Goal: Entertainment & Leisure: Browse casually

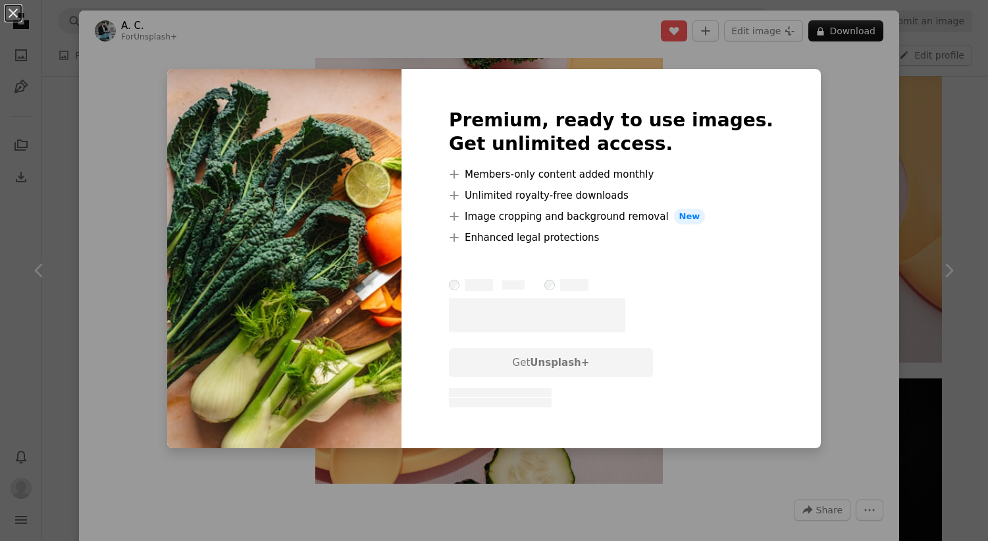
scroll to position [8091, 0]
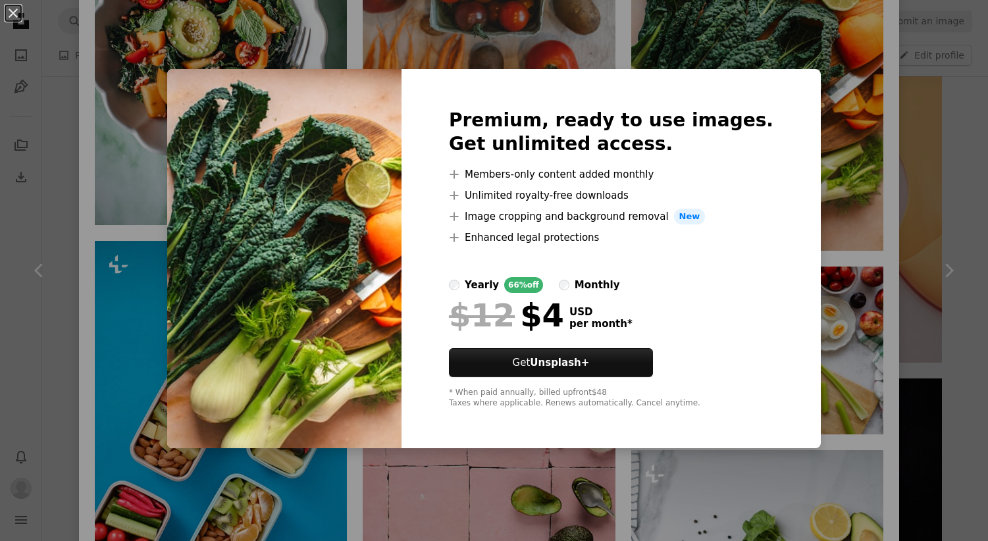
click at [799, 186] on div "An X shape Premium, ready to use images. Get unlimited access. A plus sign Memb…" at bounding box center [494, 270] width 988 height 541
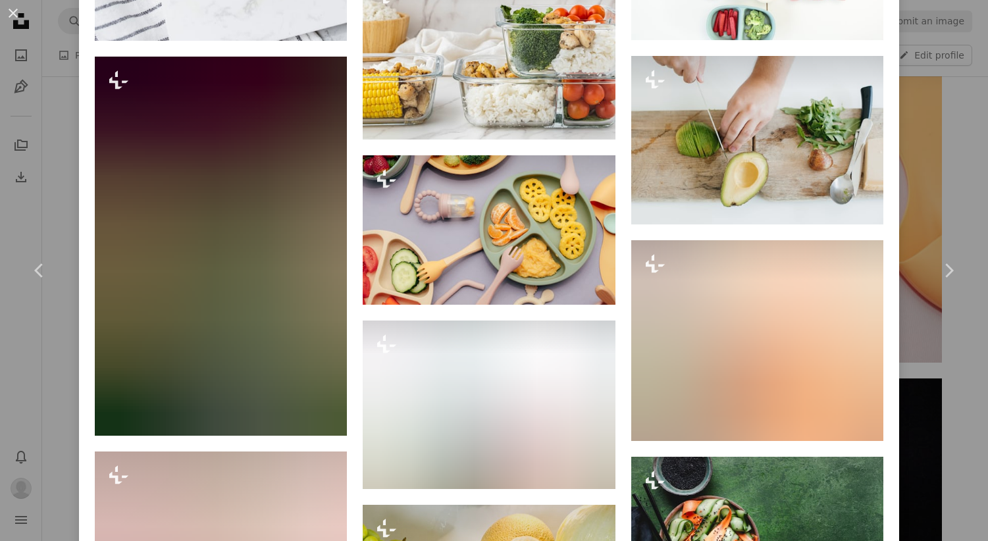
scroll to position [9252, 0]
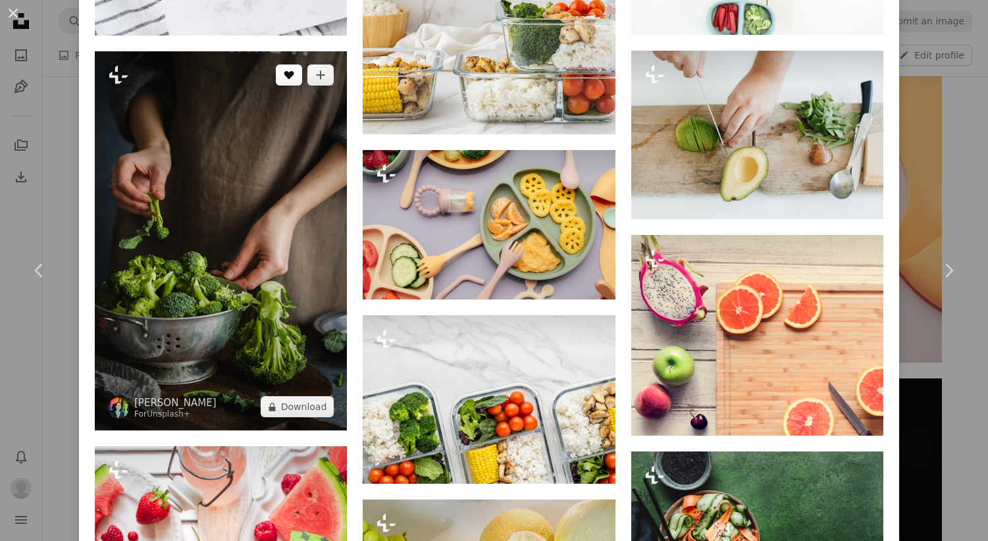
click at [288, 80] on icon "A heart" at bounding box center [289, 75] width 11 height 11
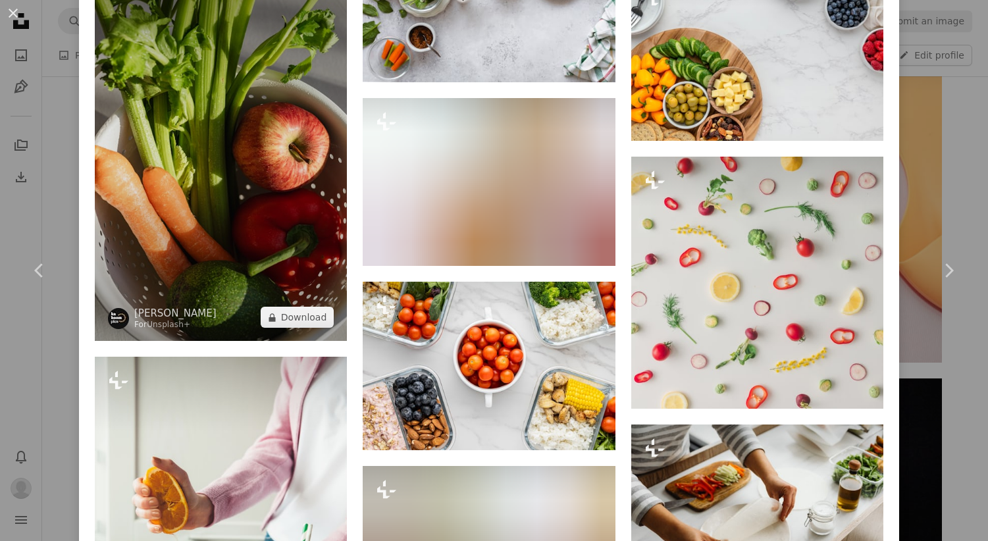
scroll to position [12566, 0]
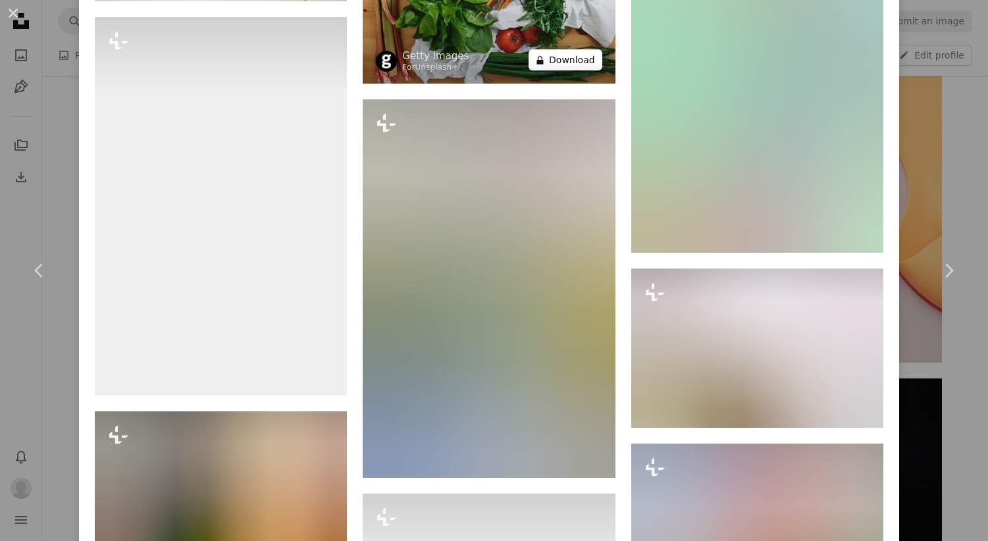
scroll to position [13299, 0]
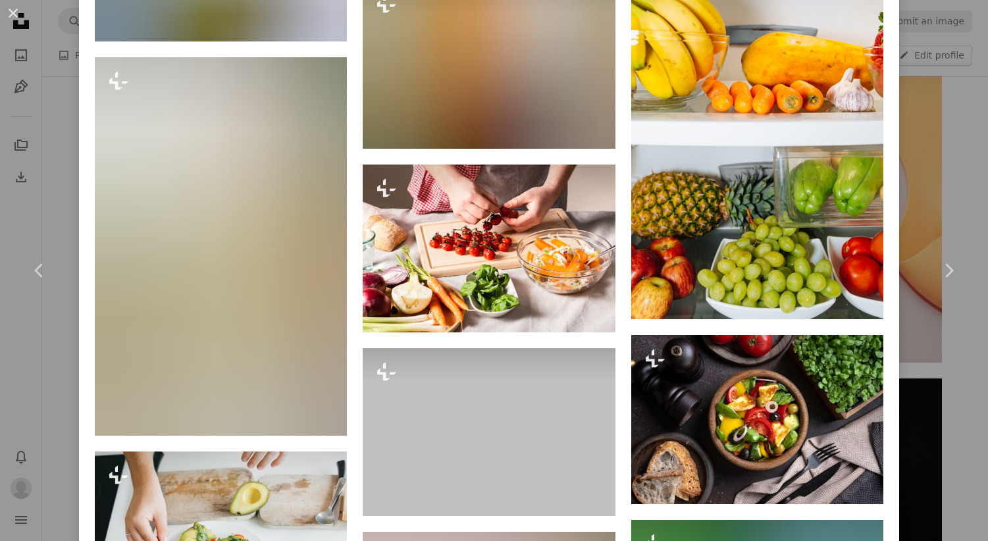
scroll to position [15181, 0]
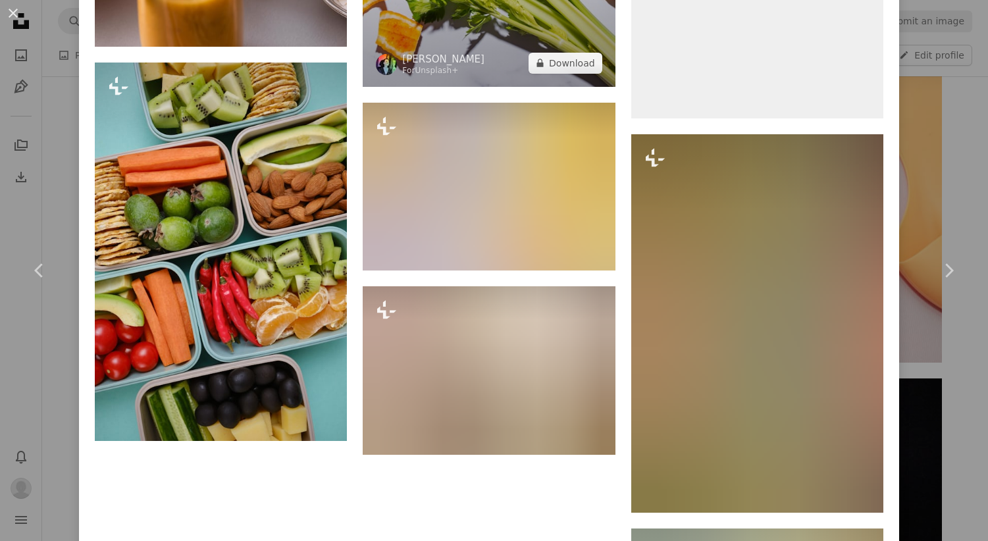
scroll to position [24432, 0]
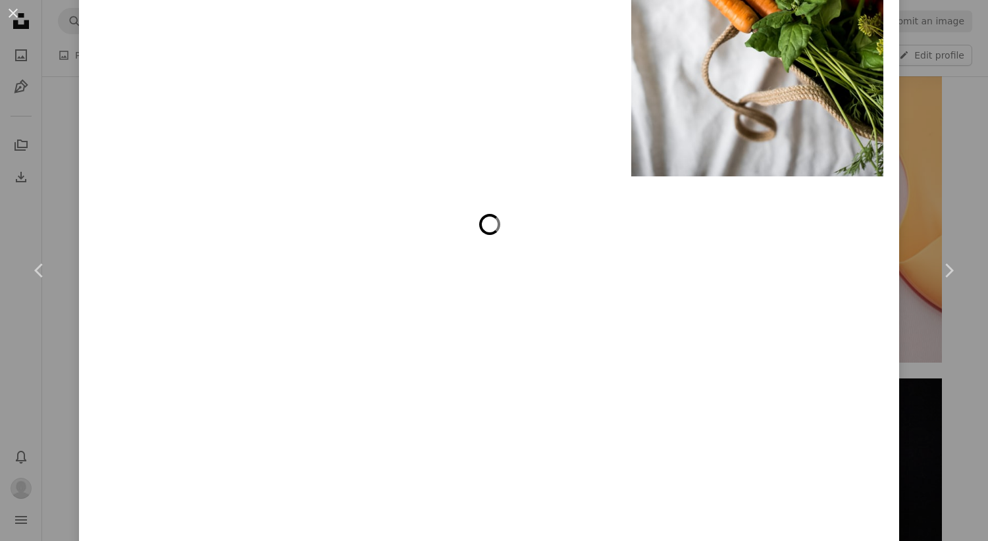
scroll to position [26945, 0]
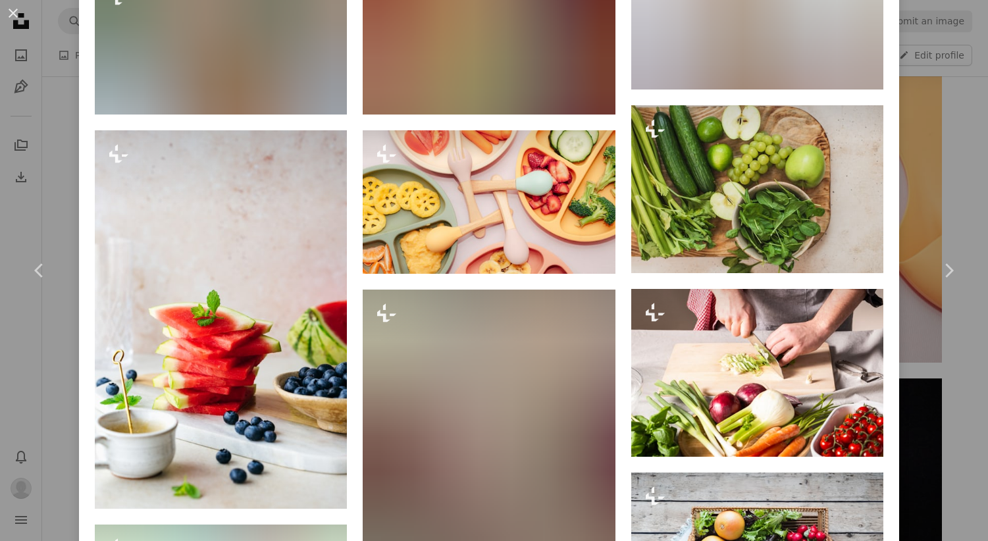
scroll to position [29191, 0]
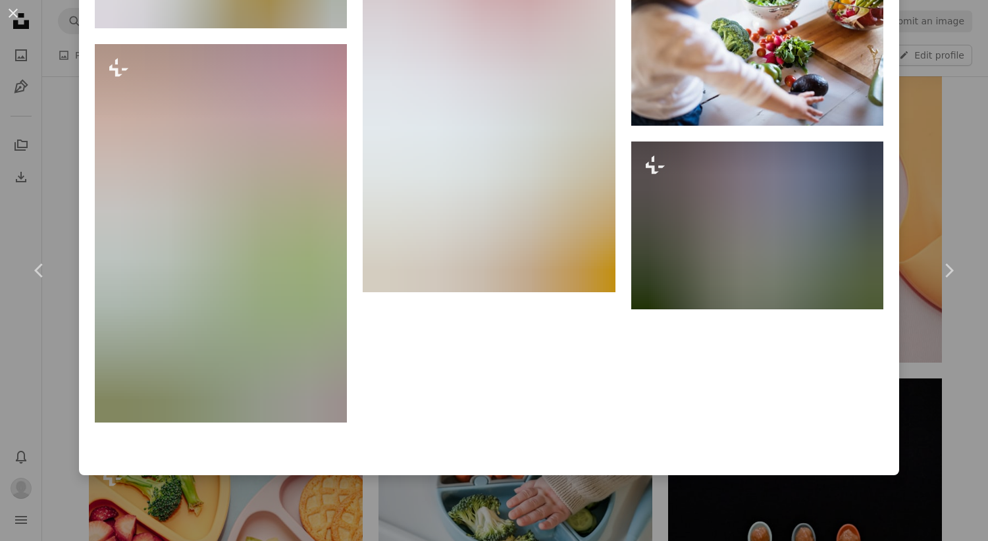
scroll to position [35363, 0]
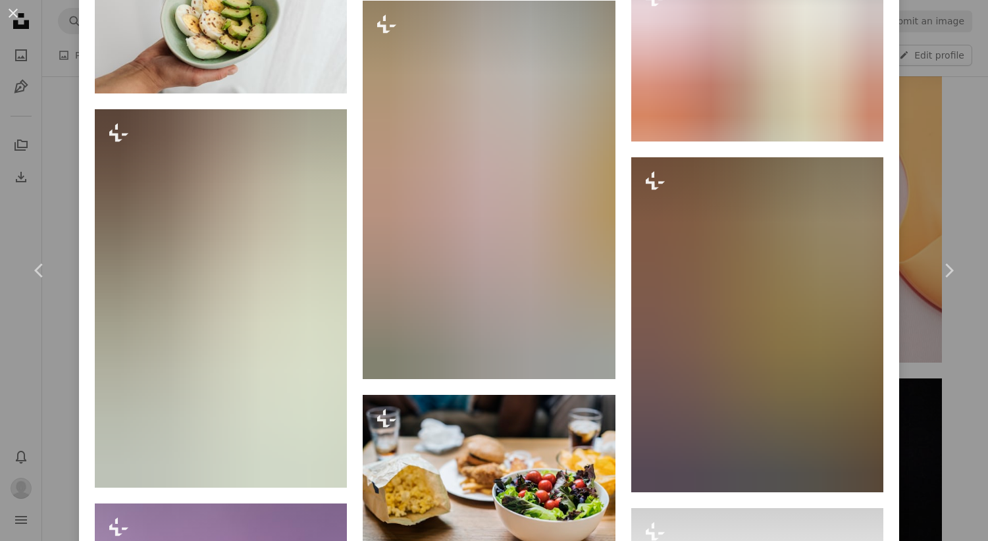
scroll to position [43589, 0]
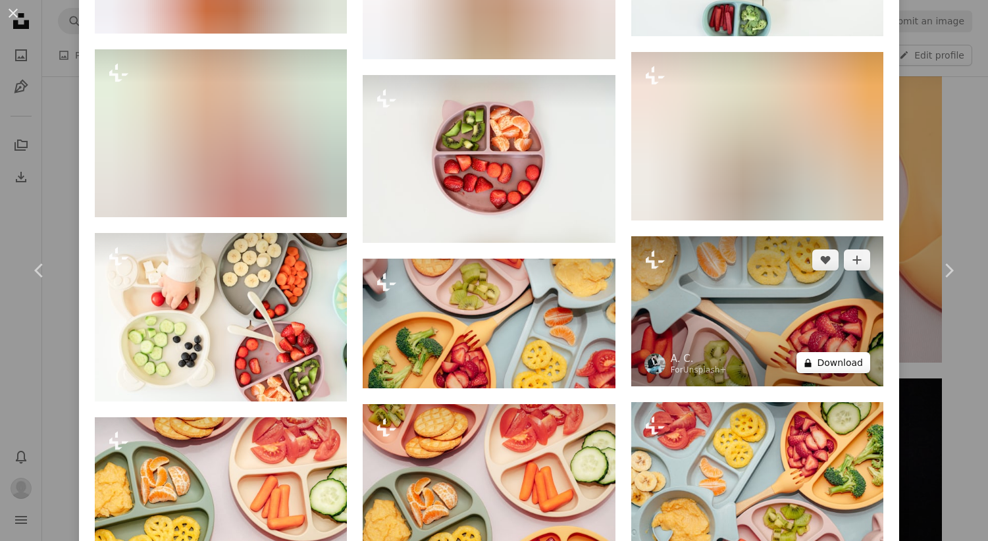
scroll to position [1094, 0]
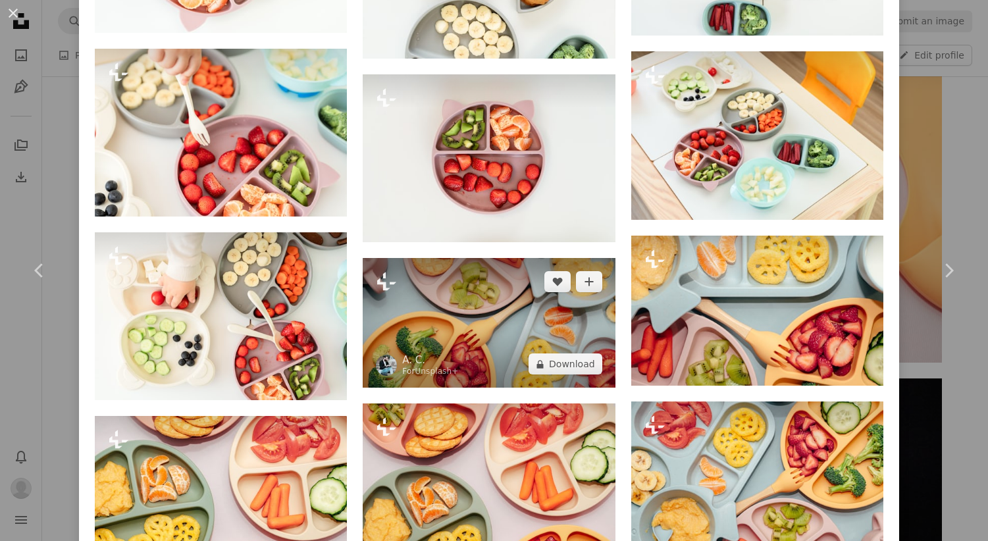
click at [533, 325] on img at bounding box center [489, 323] width 252 height 130
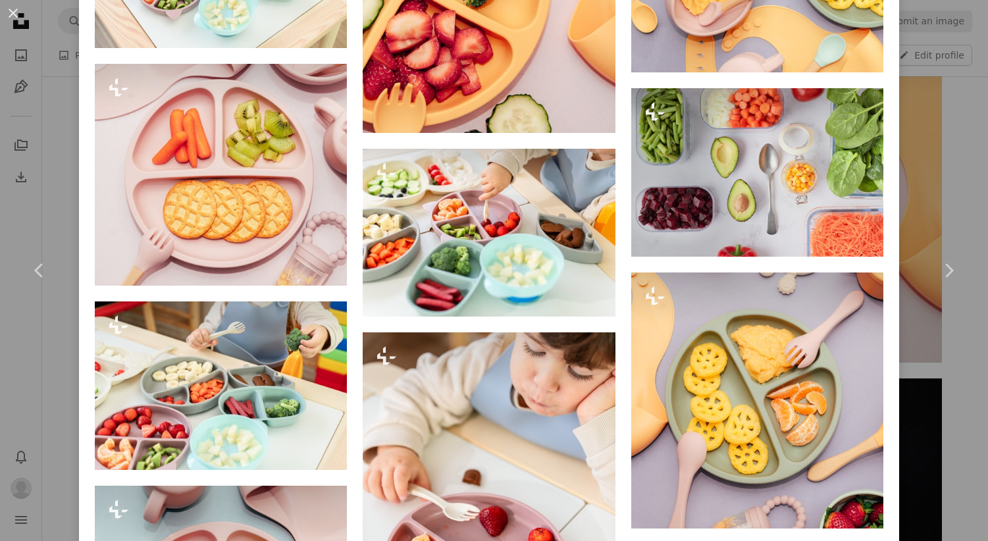
scroll to position [2861, 0]
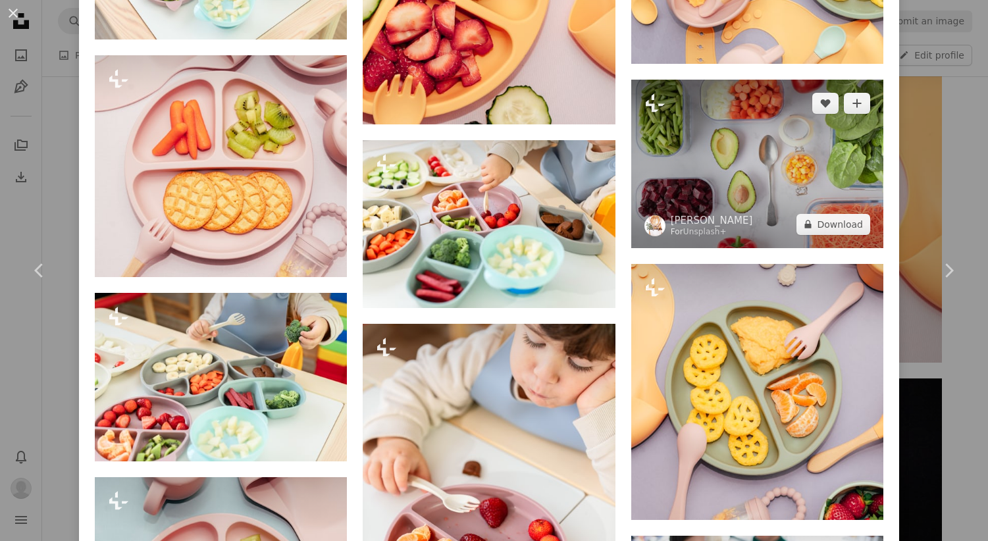
click at [820, 216] on img at bounding box center [757, 164] width 252 height 168
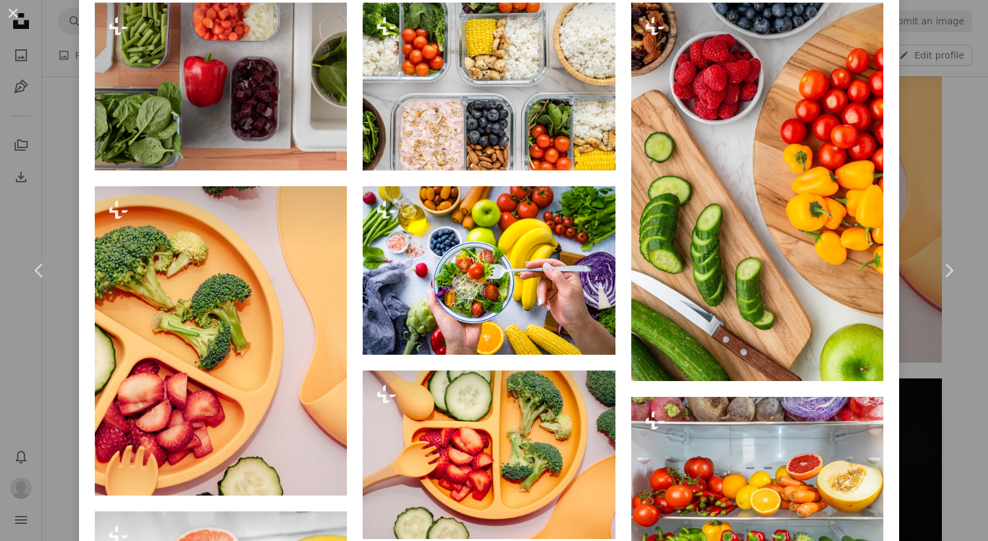
scroll to position [1042, 0]
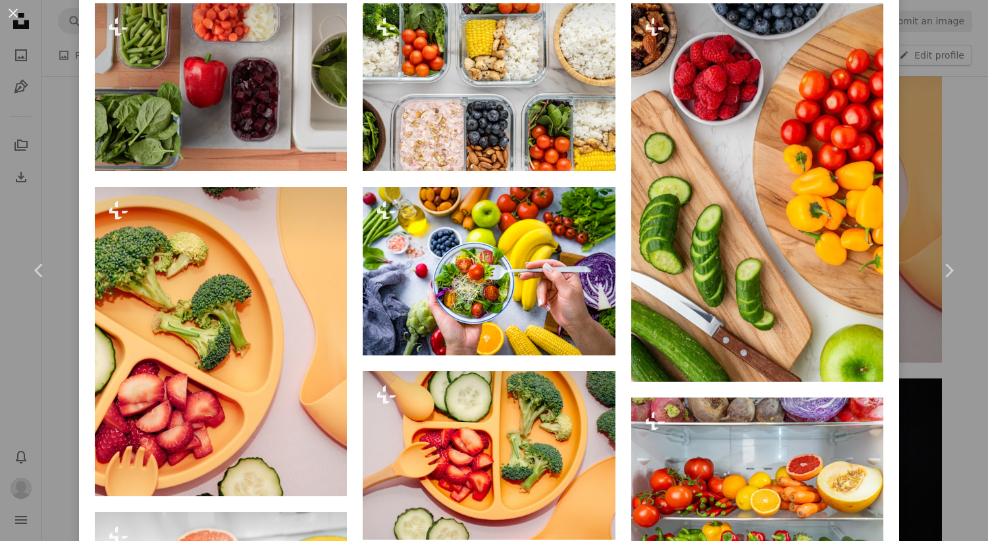
click at [965, 424] on div "An X shape Chevron left Chevron right [PERSON_NAME] For Unsplash+ A heart A plu…" at bounding box center [494, 270] width 988 height 541
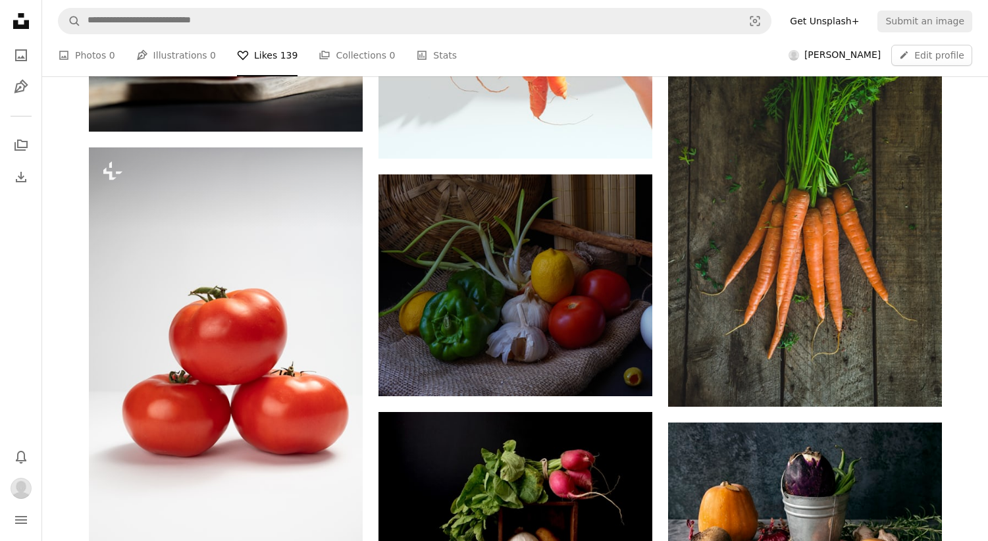
scroll to position [1771, 0]
